Goal: Information Seeking & Learning: Learn about a topic

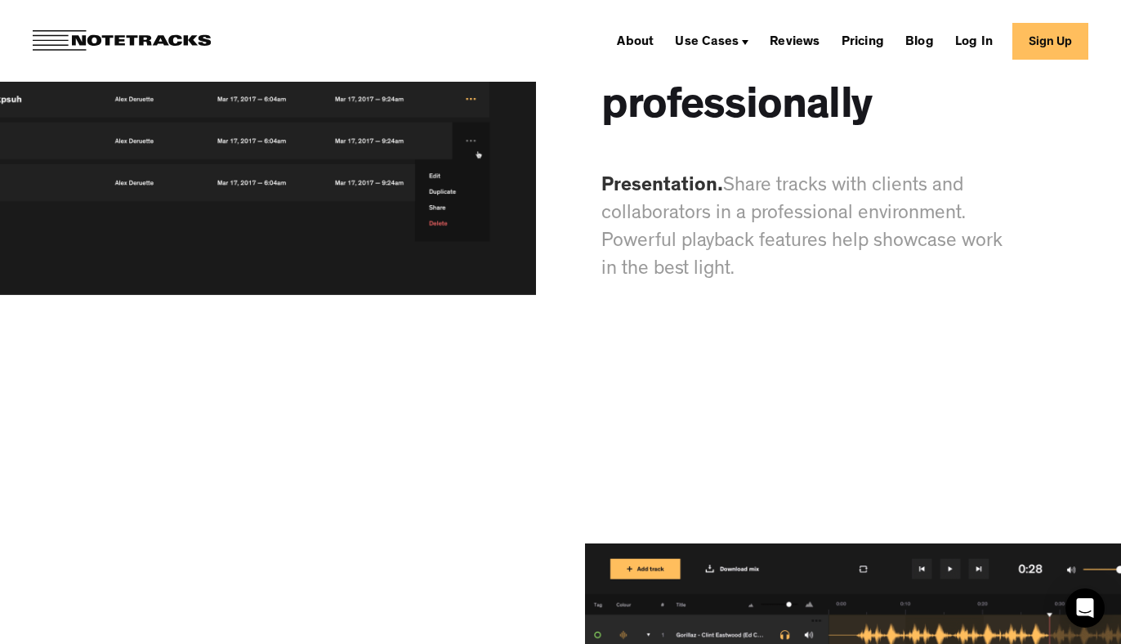
scroll to position [6473, 0]
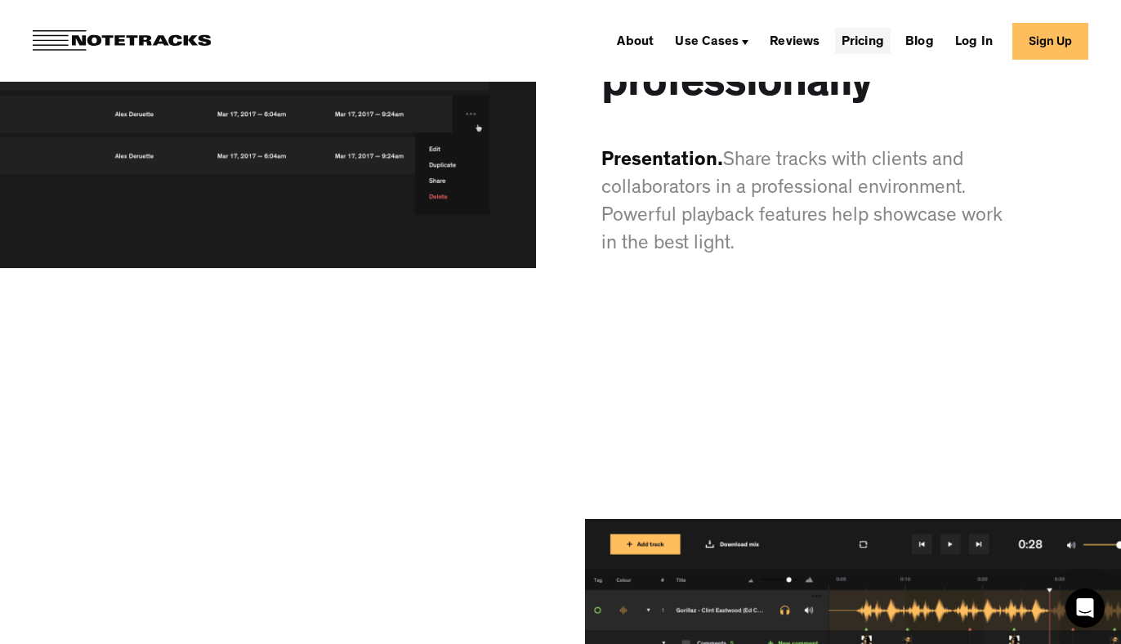
click at [878, 42] on link "Pricing" at bounding box center [863, 41] width 56 height 26
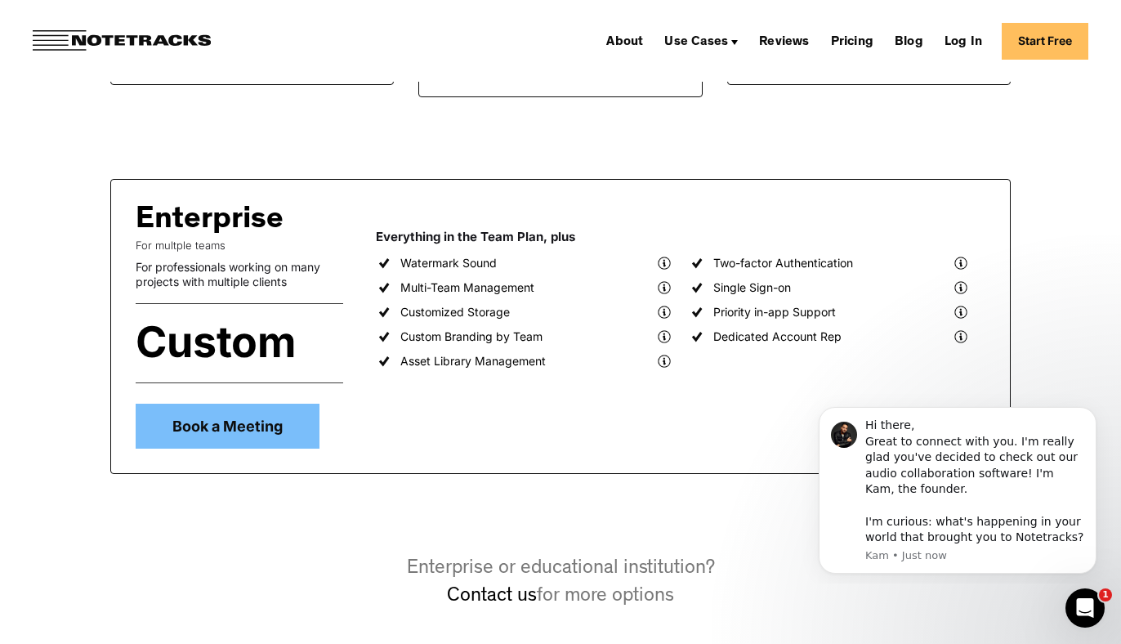
scroll to position [1306, 0]
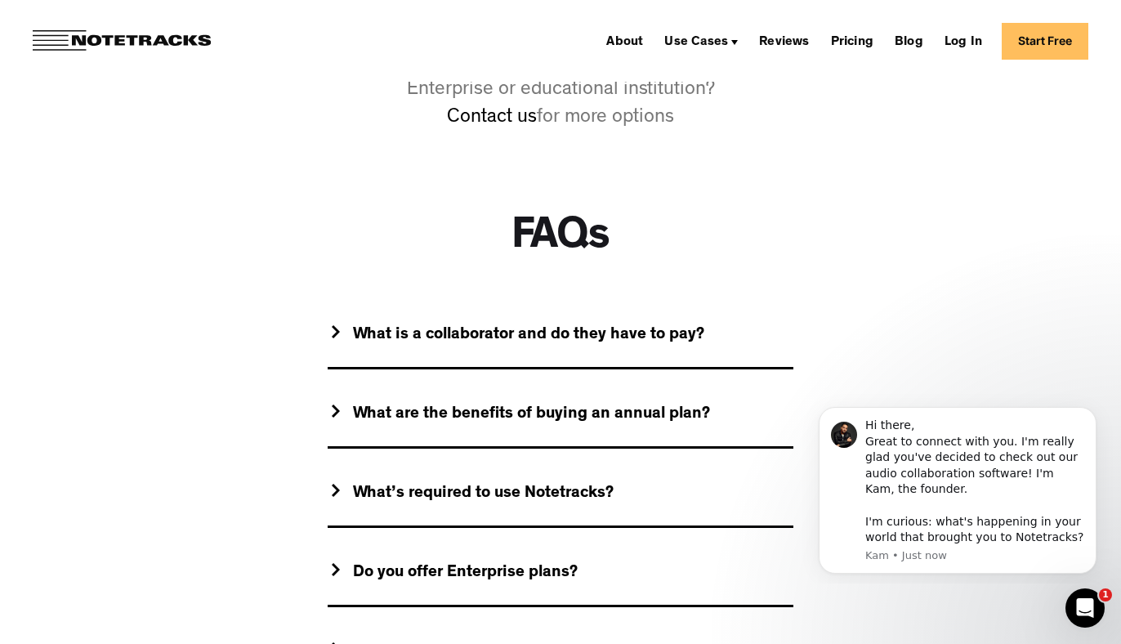
click at [579, 339] on div "What is a collaborator and do they have to pay?" at bounding box center [528, 335] width 351 height 20
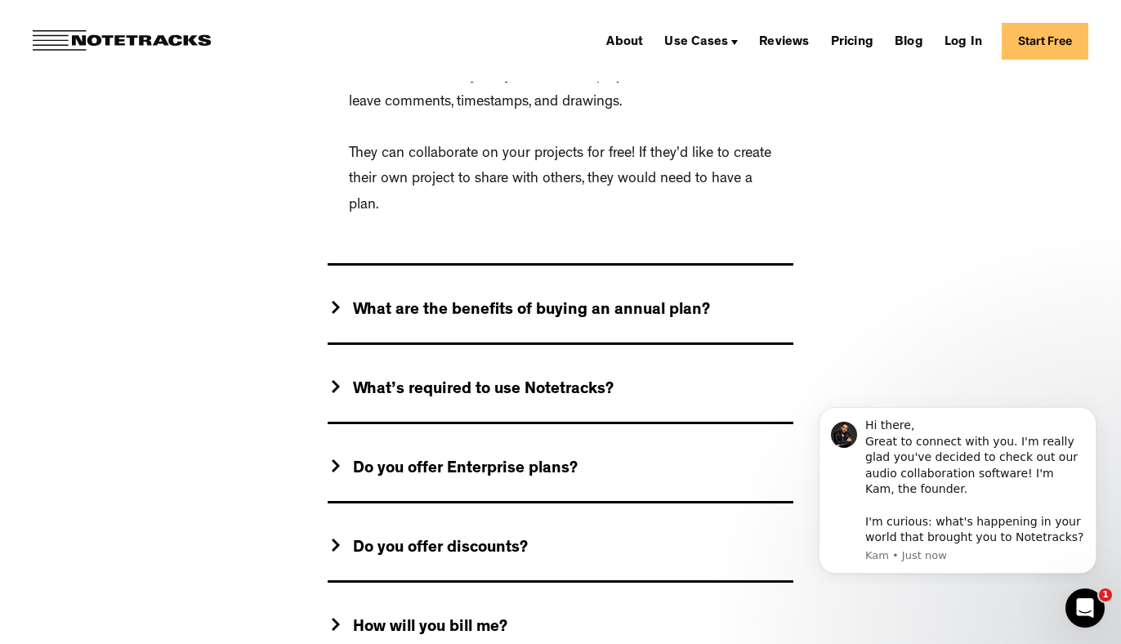
scroll to position [1649, 0]
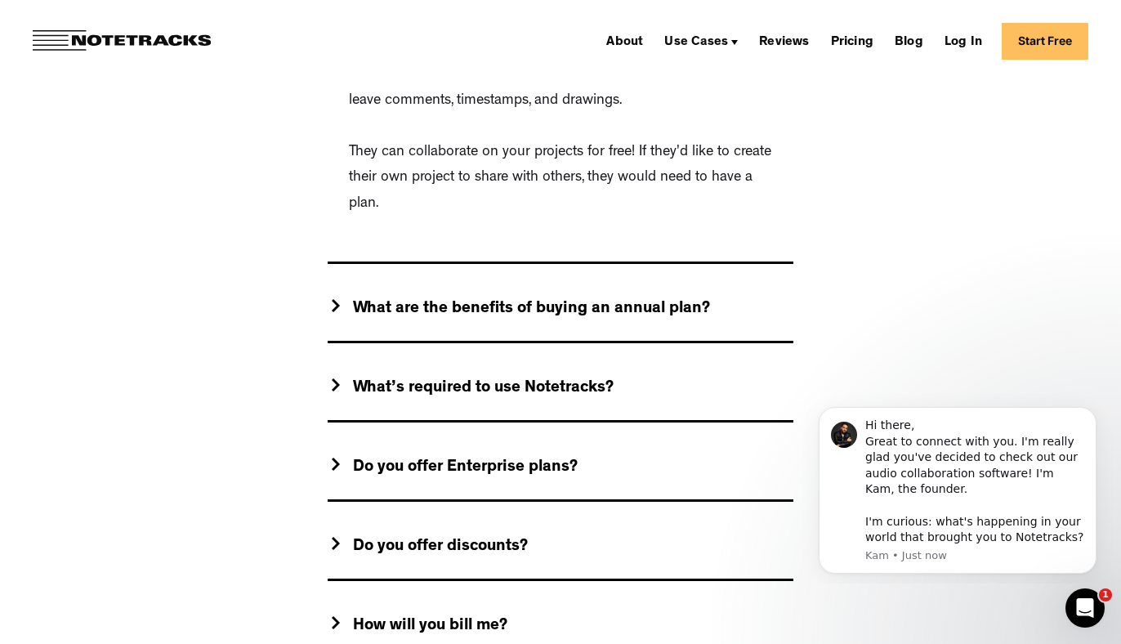
click at [595, 385] on div "What’s required to use Notetracks?" at bounding box center [483, 388] width 261 height 20
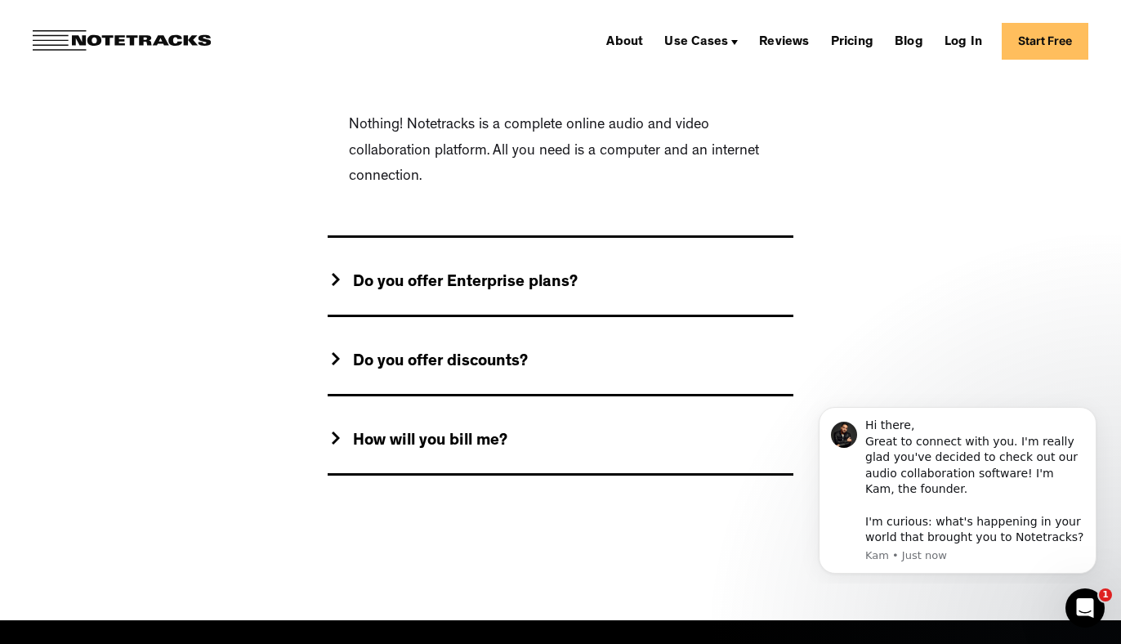
scroll to position [1862, 0]
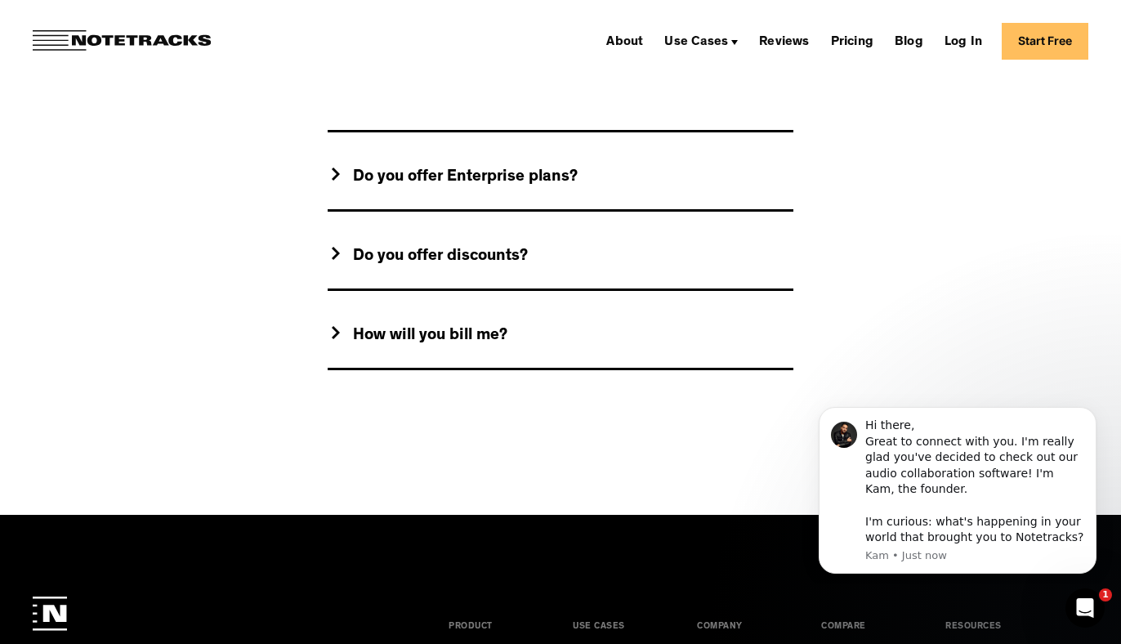
click at [500, 336] on div "How will you bill me?" at bounding box center [430, 336] width 154 height 20
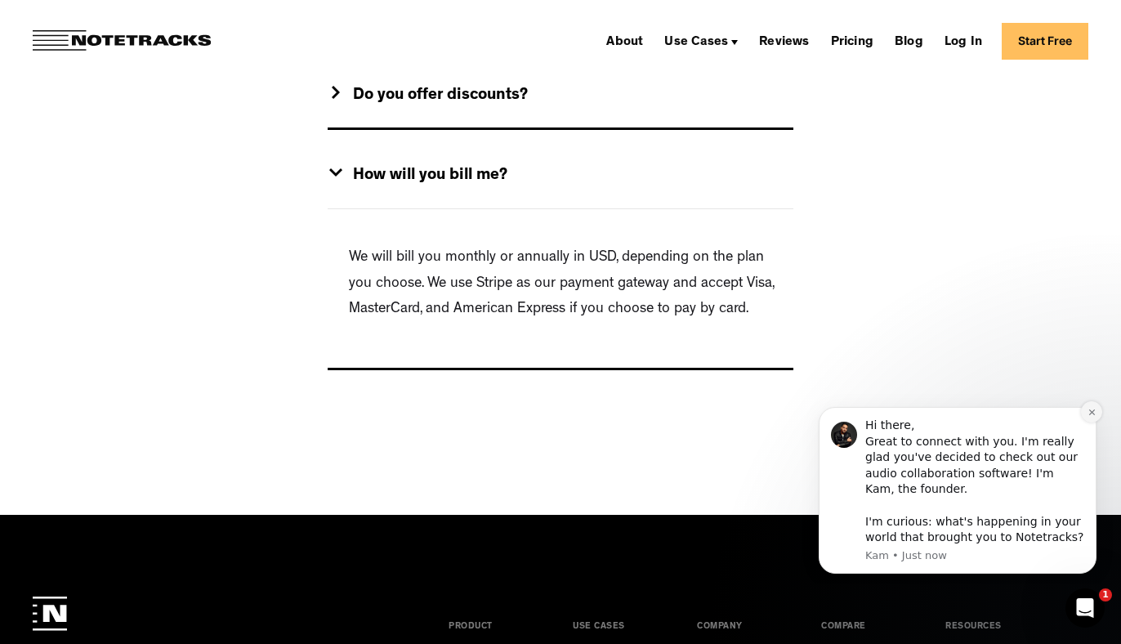
click at [1098, 412] on button "Dismiss notification" at bounding box center [1091, 411] width 21 height 21
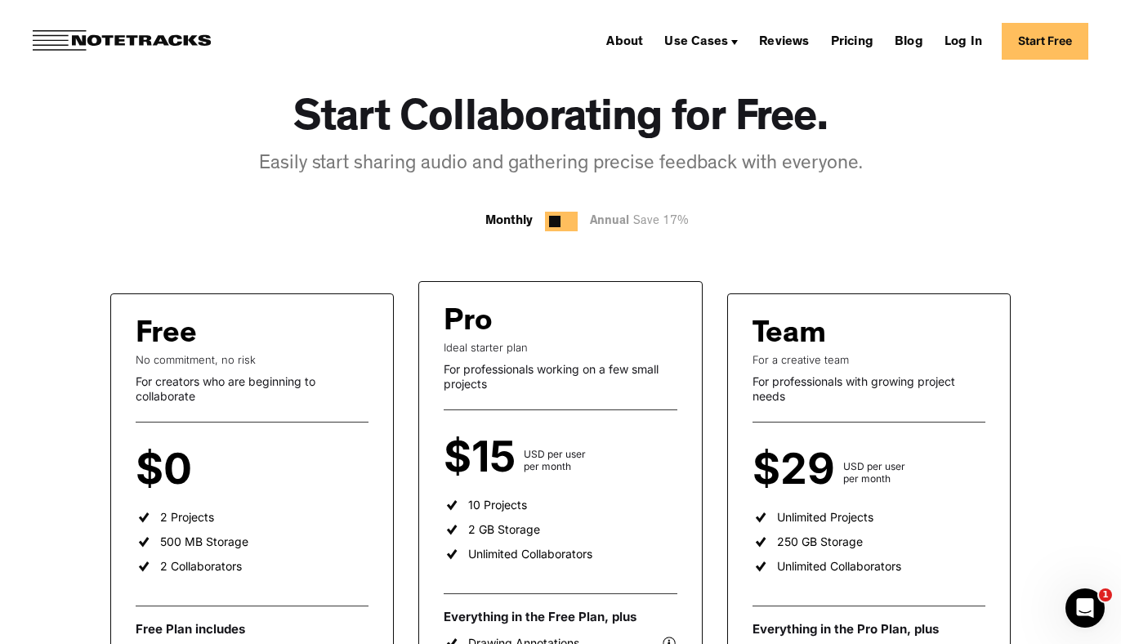
scroll to position [0, 0]
